Goal: Information Seeking & Learning: Compare options

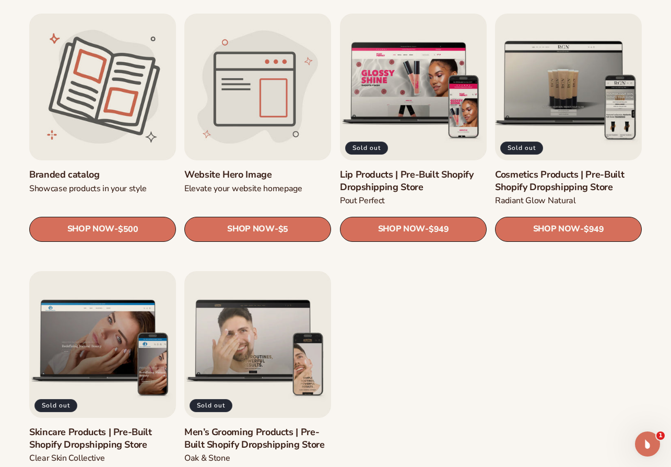
scroll to position [1097, 0]
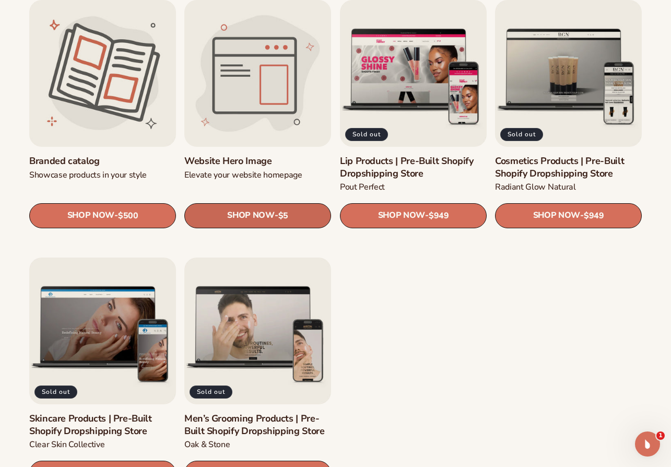
click at [298, 217] on link "SHOP NOW - Regular price $5 Sale price $5 Regular price Unit price / per" at bounding box center [257, 215] width 147 height 25
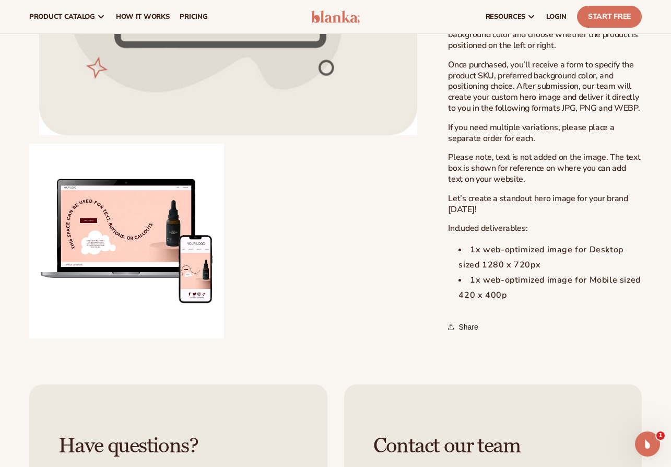
scroll to position [418, 0]
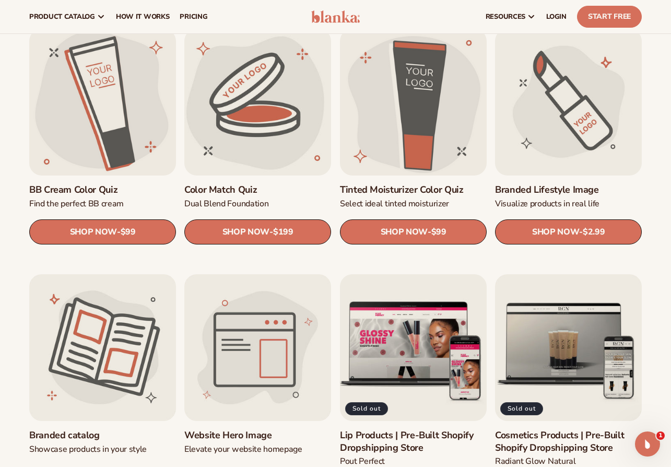
scroll to position [783, 0]
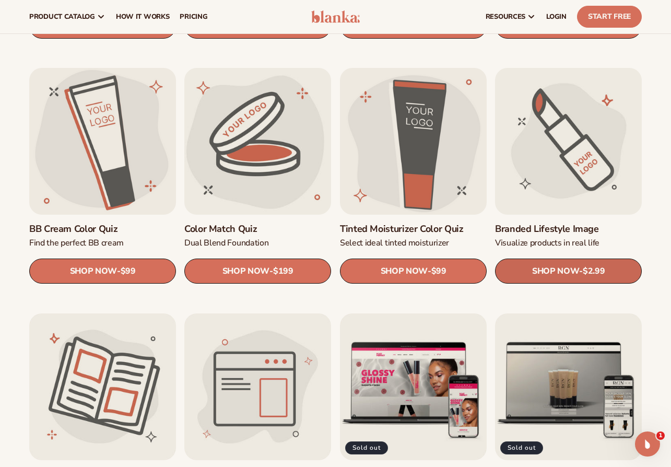
click at [575, 274] on span "SHOP NOW" at bounding box center [555, 271] width 47 height 10
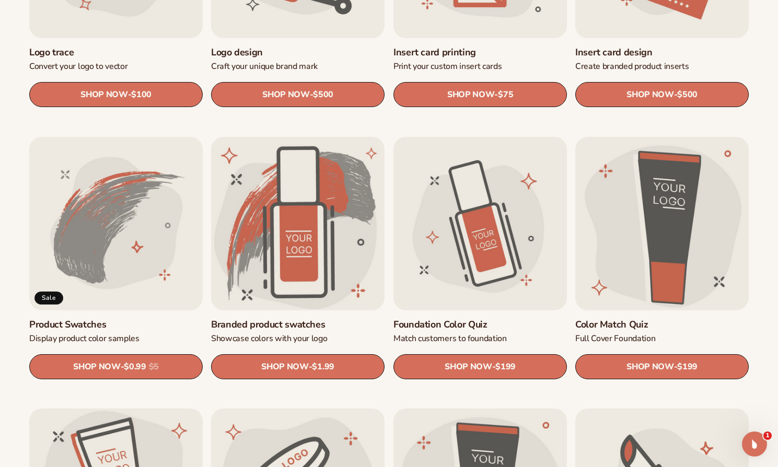
scroll to position [522, 0]
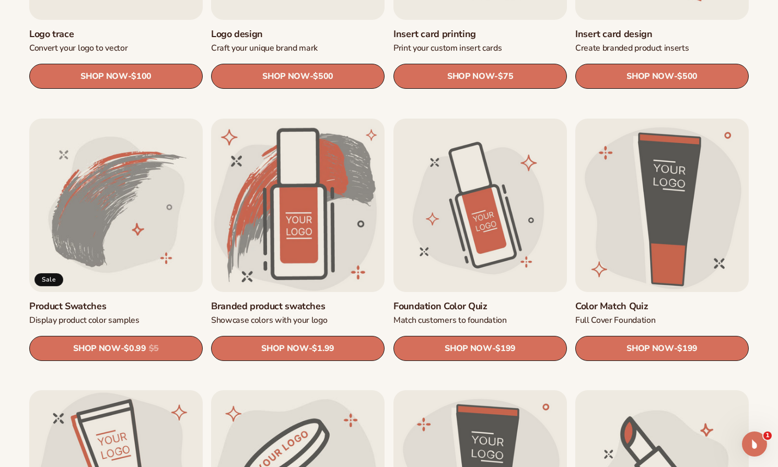
click at [86, 300] on link "Product Swatches" at bounding box center [115, 306] width 173 height 12
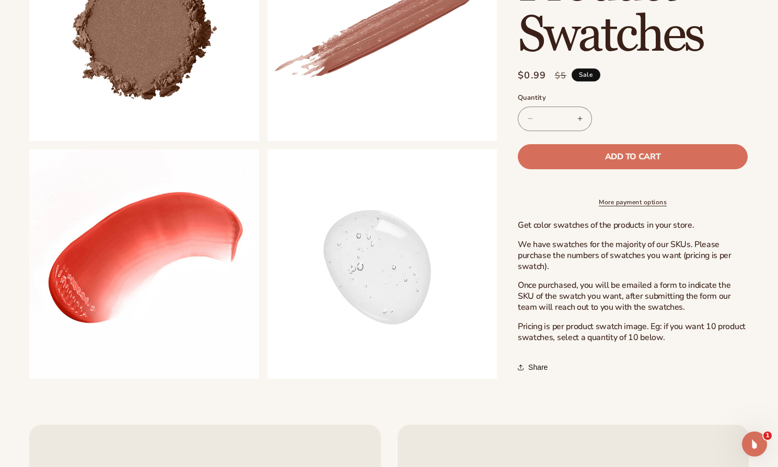
scroll to position [731, 0]
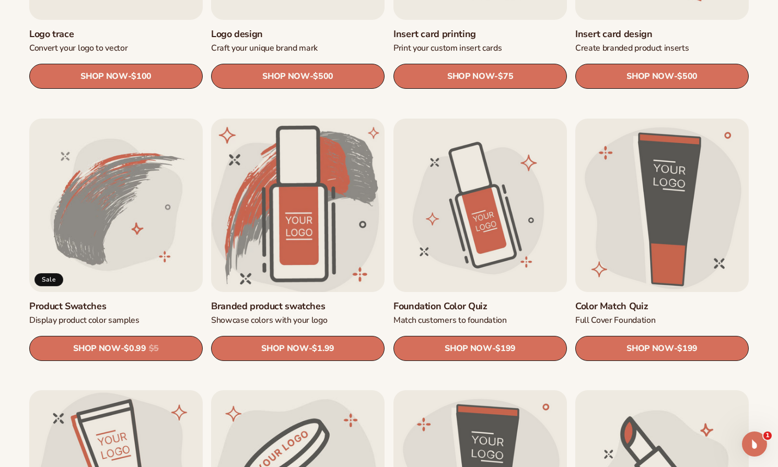
click at [320, 300] on link "Branded product swatches" at bounding box center [297, 306] width 173 height 12
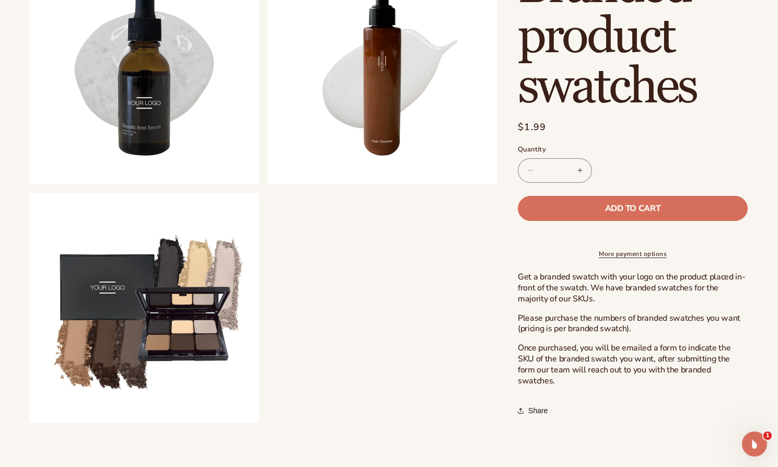
scroll to position [783, 0]
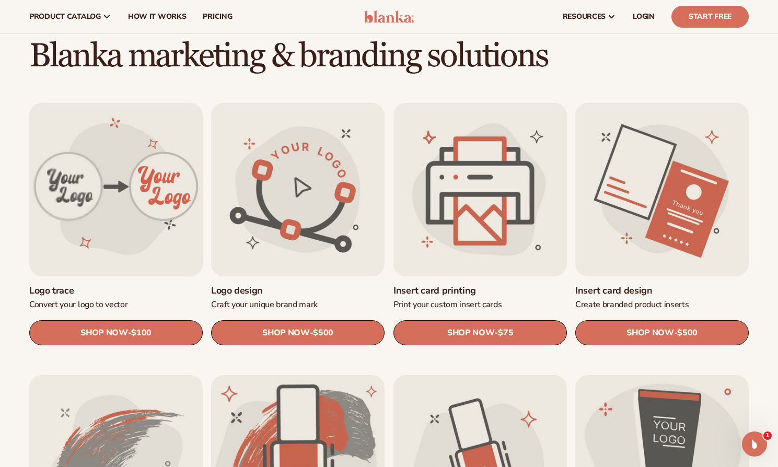
scroll to position [261, 0]
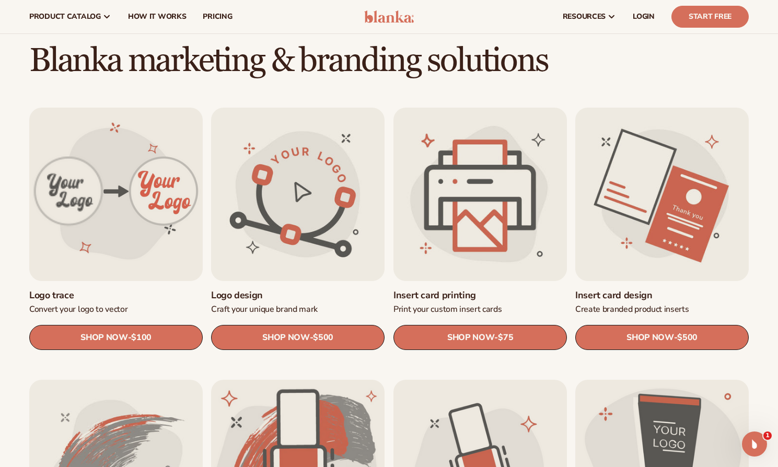
click at [467, 289] on link "Insert card printing" at bounding box center [479, 295] width 173 height 12
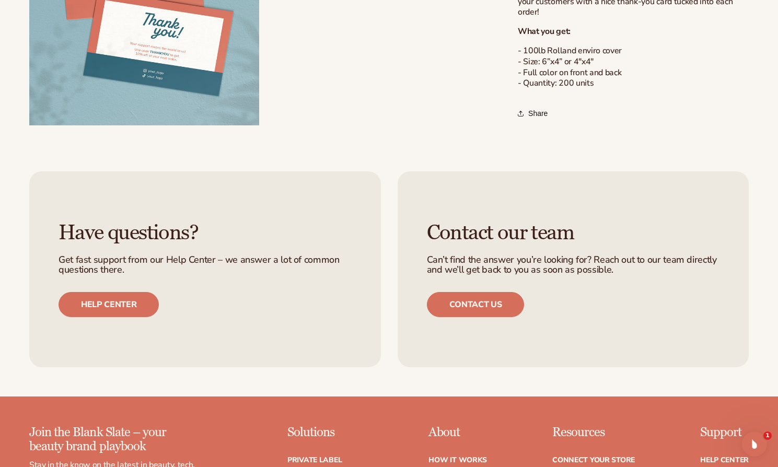
scroll to position [627, 0]
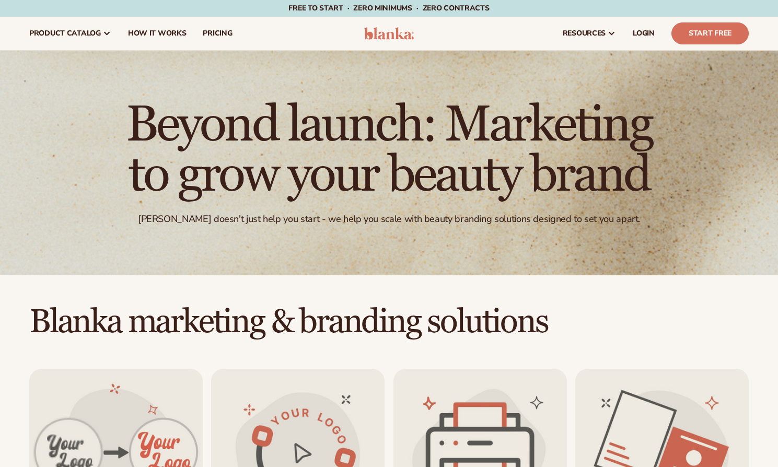
scroll to position [261, 0]
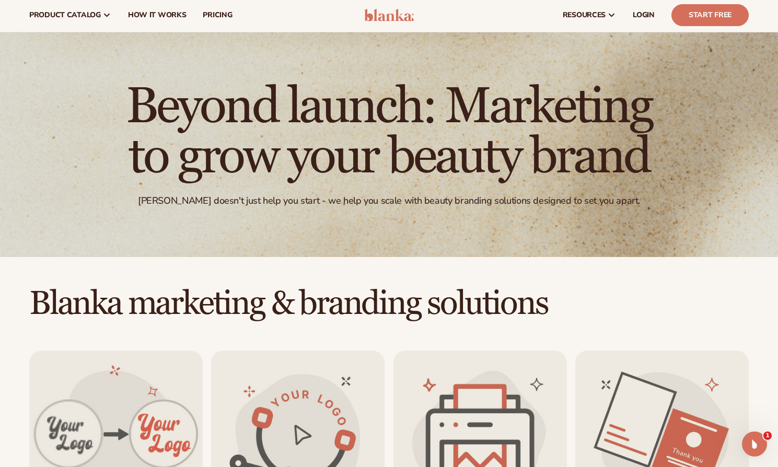
scroll to position [0, 0]
